Goal: Task Accomplishment & Management: Manage account settings

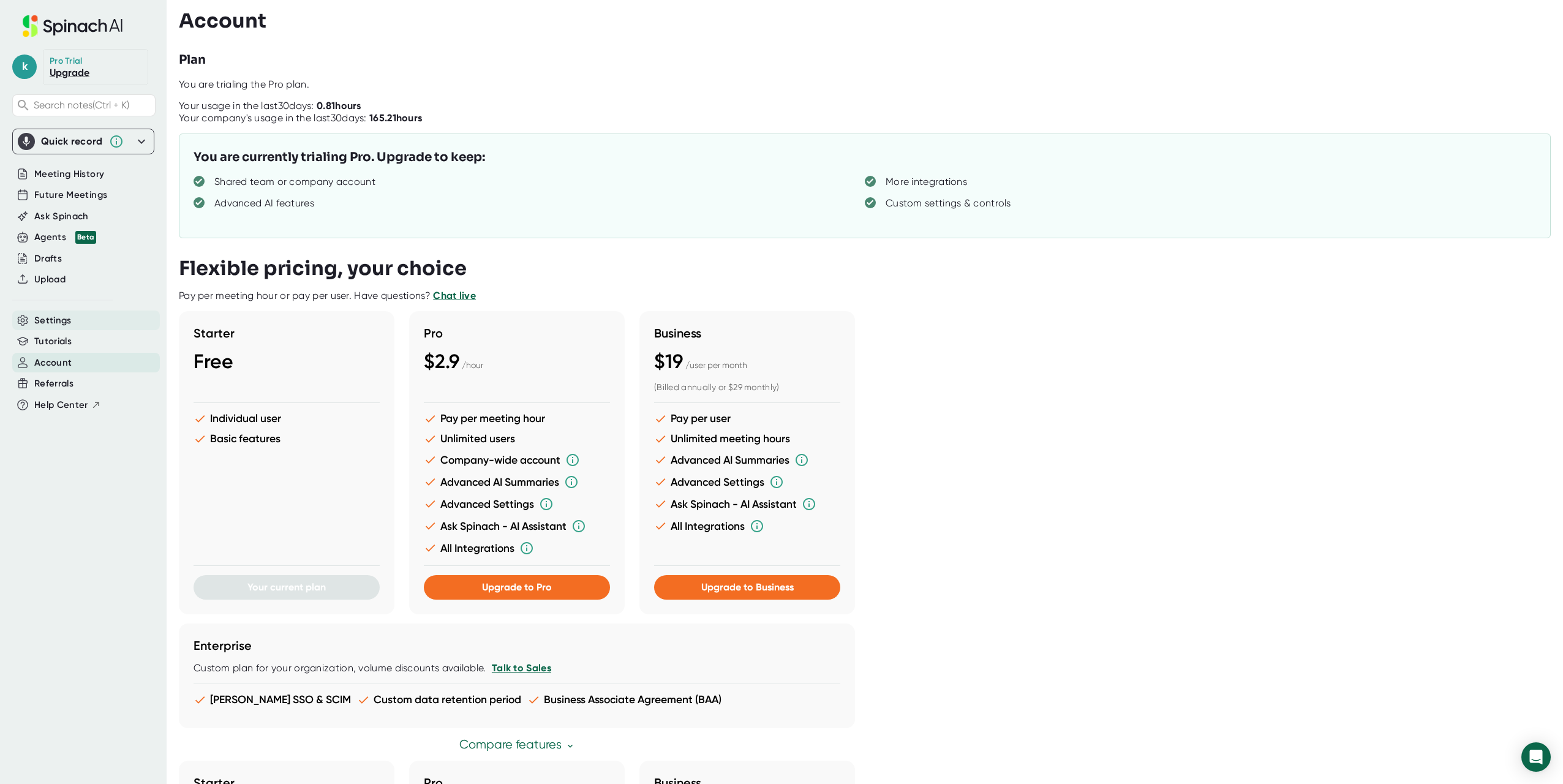
click at [74, 324] on div "Settings" at bounding box center [86, 321] width 148 height 20
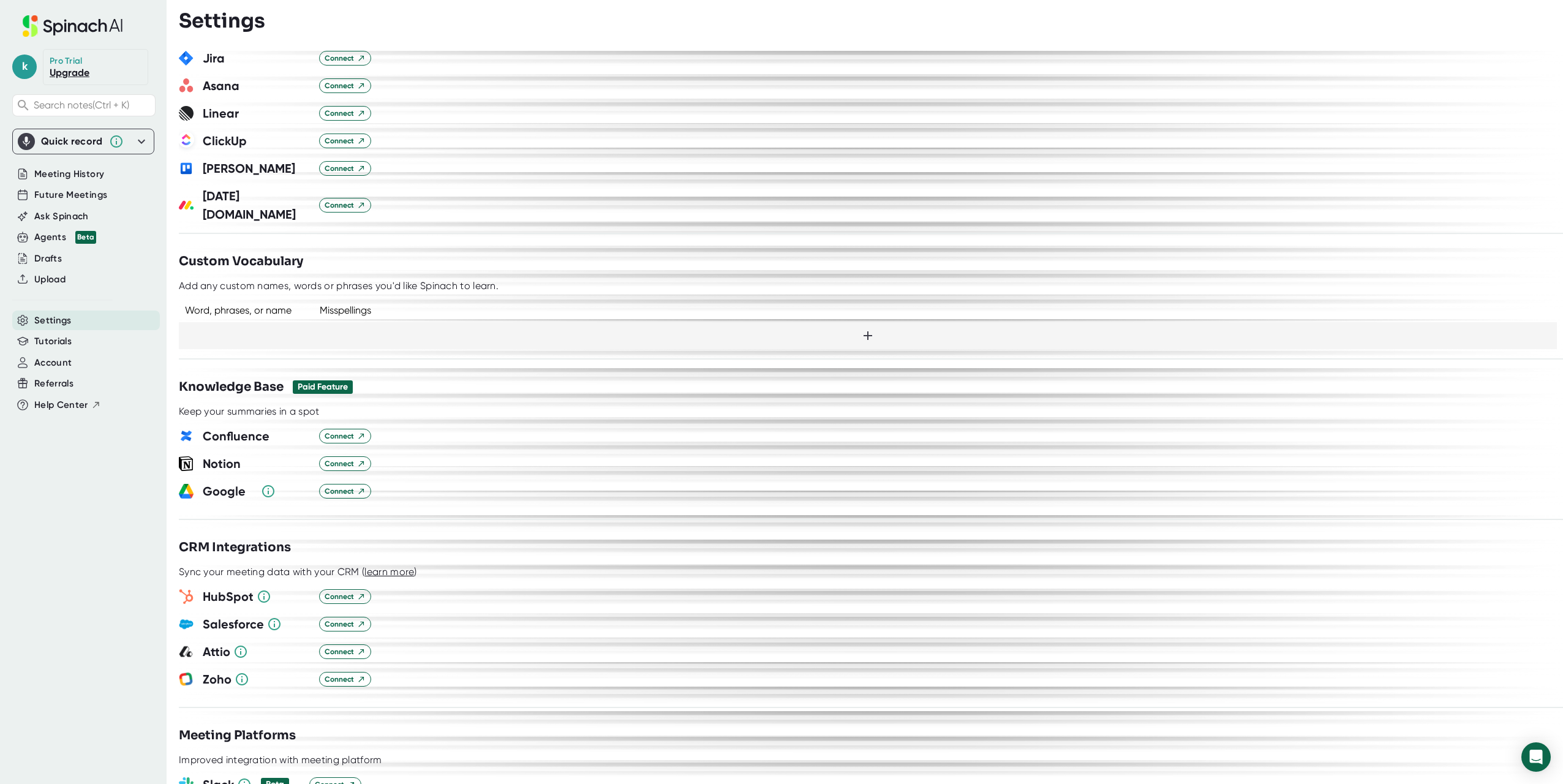
scroll to position [796, 0]
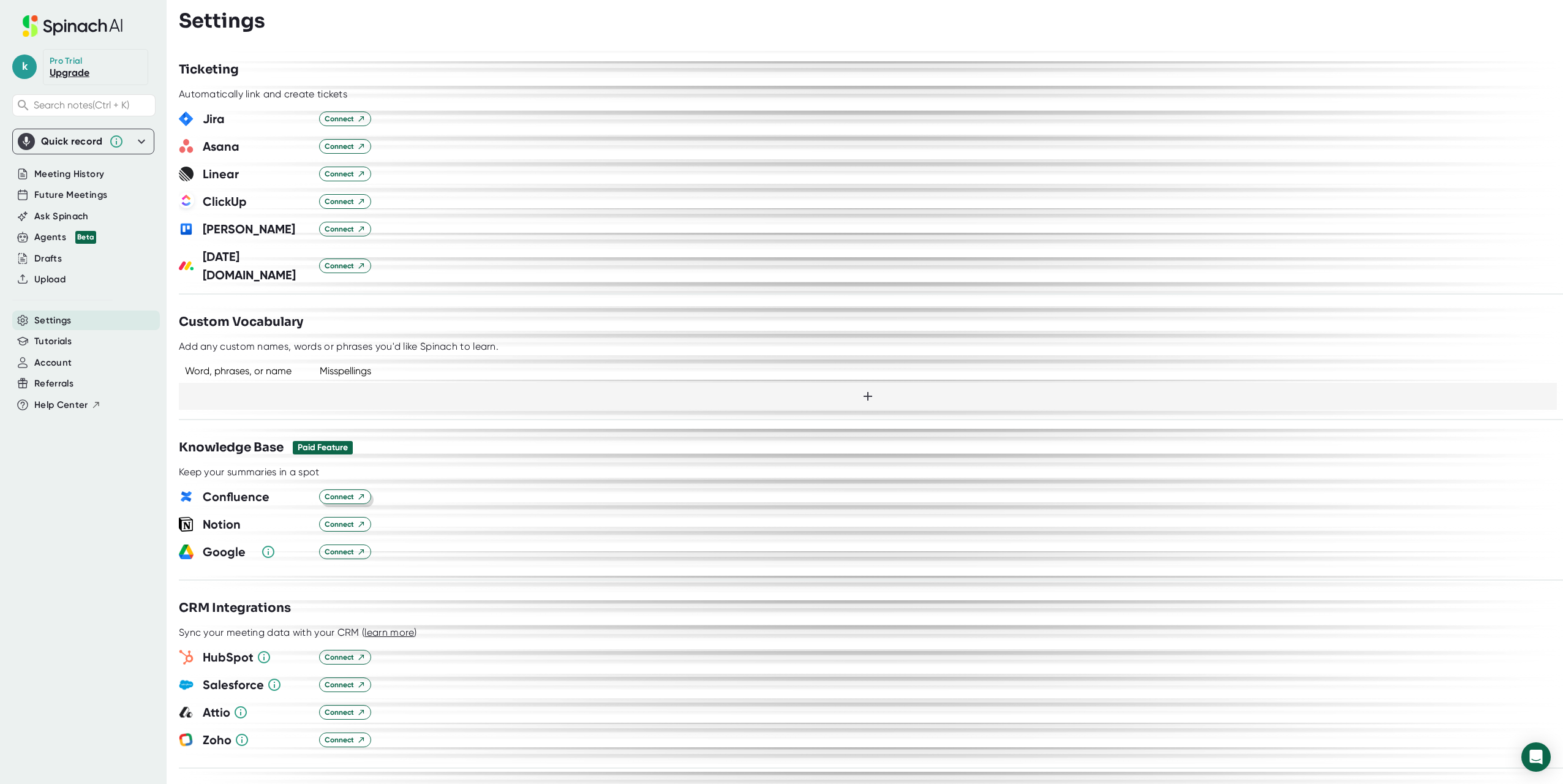
click at [338, 491] on span "Connect" at bounding box center [345, 497] width 41 height 11
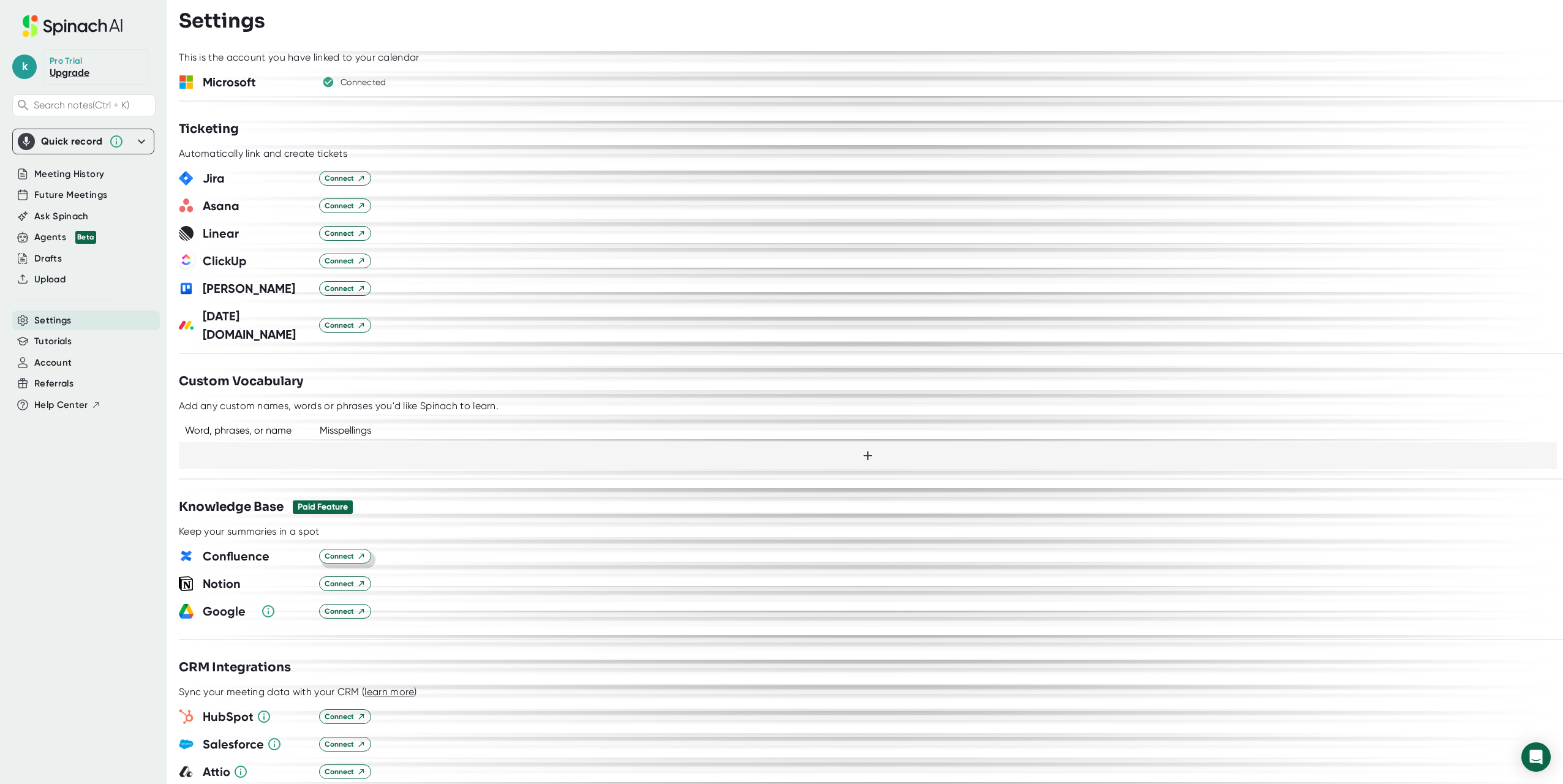
scroll to position [735, 0]
click at [333, 183] on span "Connect" at bounding box center [345, 180] width 41 height 11
click at [351, 183] on span "Connect" at bounding box center [345, 180] width 41 height 11
click at [330, 181] on icon "button" at bounding box center [328, 180] width 15 height 15
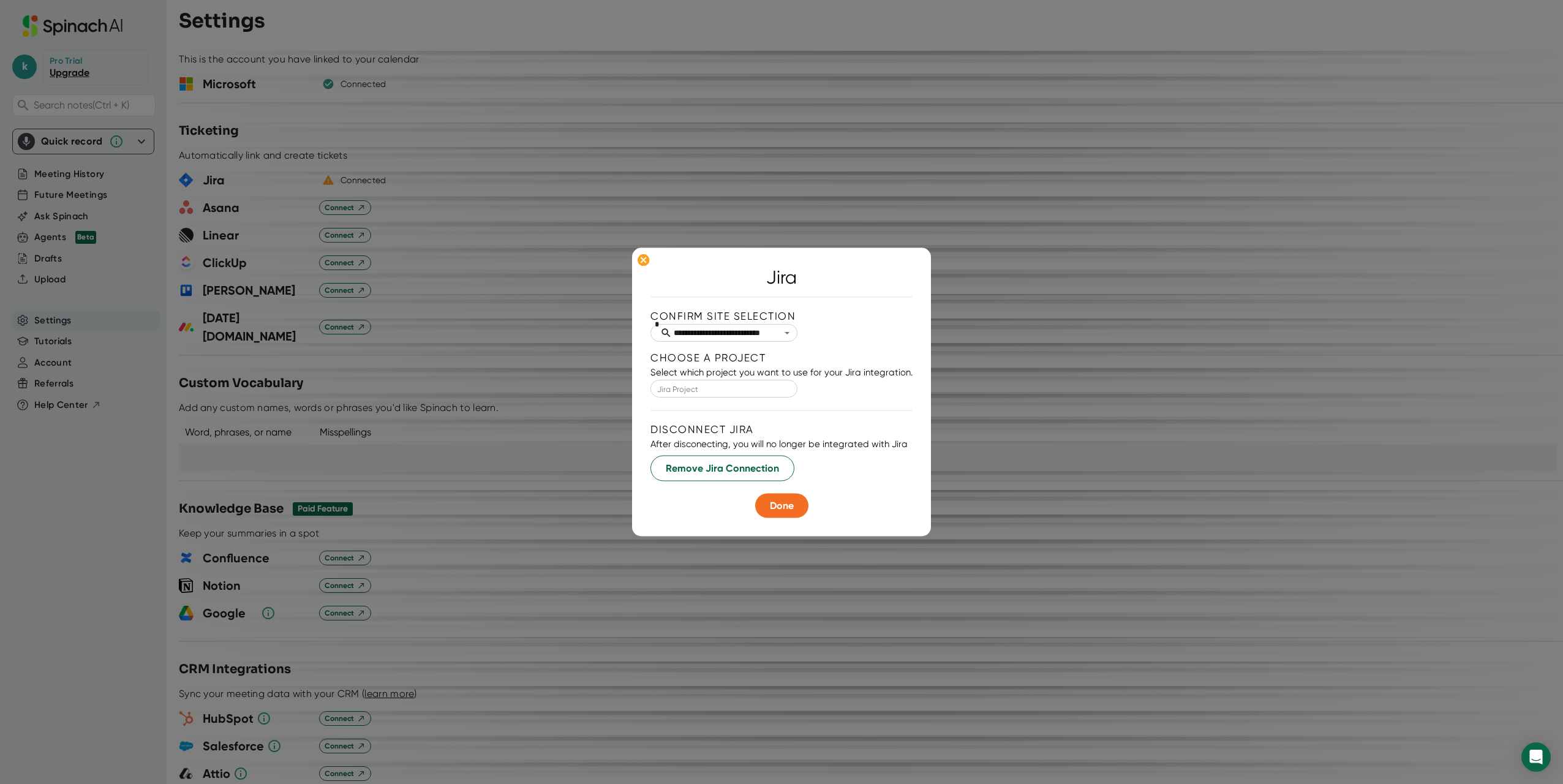
click at [711, 390] on input "Jira Project" at bounding box center [724, 388] width 128 height 14
type input "s"
click at [706, 434] on li "System Administrators" at bounding box center [708, 436] width 147 height 18
type input "System Administrators"
click at [785, 501] on span "Done" at bounding box center [782, 505] width 24 height 12
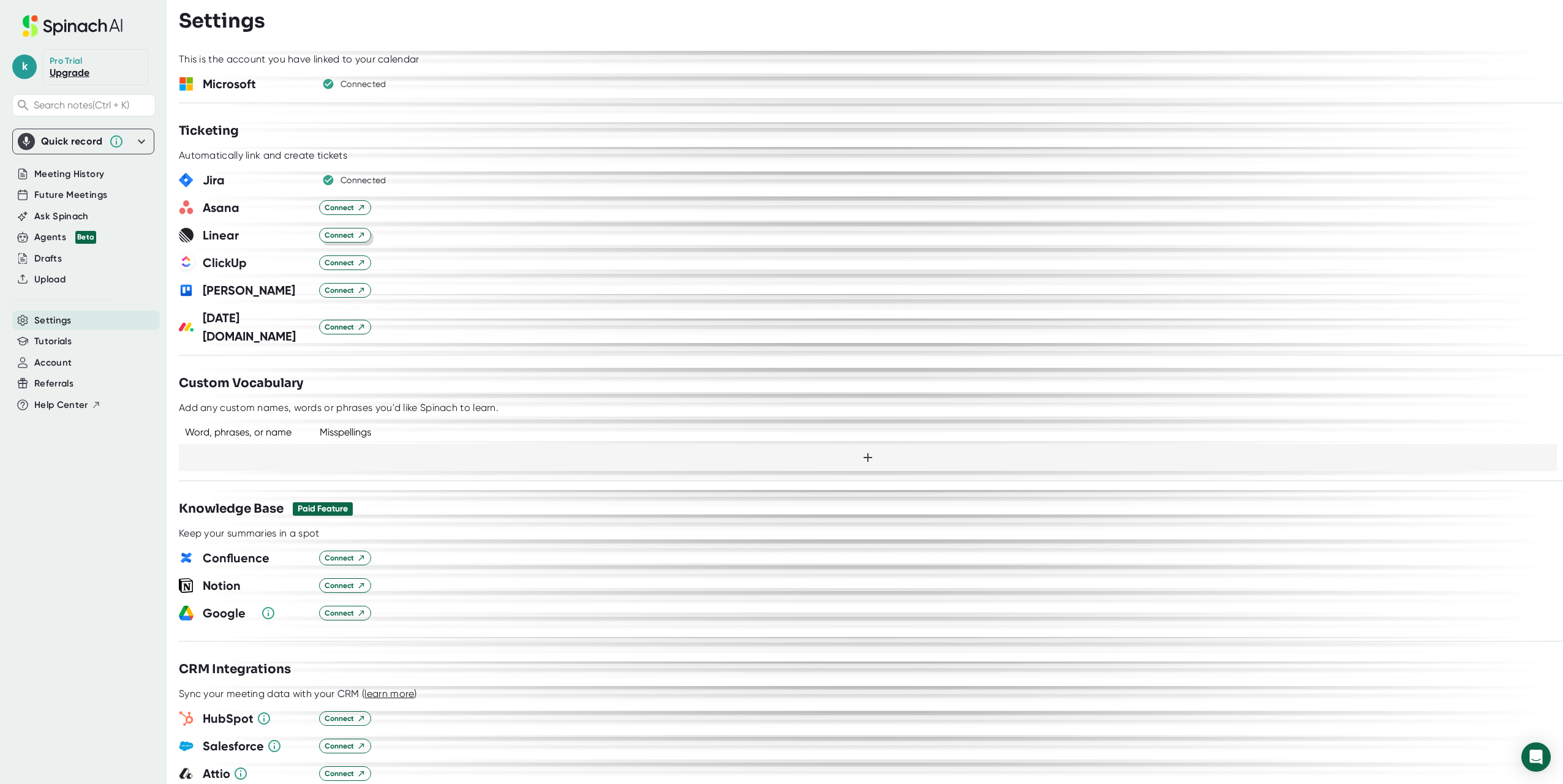
click at [334, 238] on span "Connect" at bounding box center [345, 235] width 41 height 11
click at [348, 209] on span "Connect" at bounding box center [345, 208] width 41 height 11
click at [332, 210] on icon "button" at bounding box center [328, 208] width 12 height 12
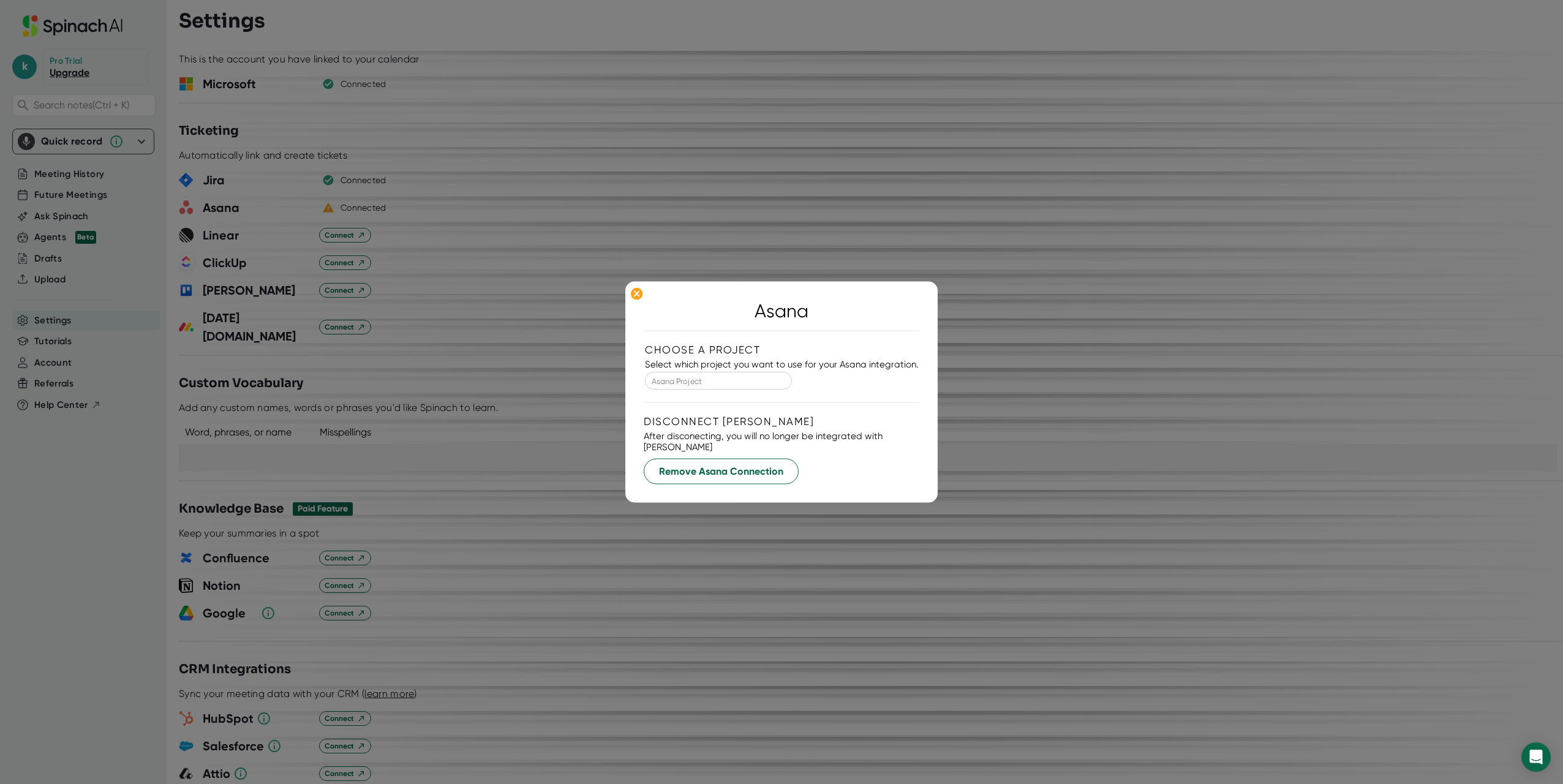
click at [653, 389] on div "Asana Project" at bounding box center [718, 381] width 147 height 18
type input "K"
type input "Ka"
